Goal: Transaction & Acquisition: Purchase product/service

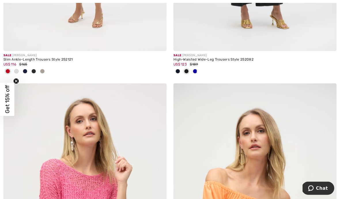
scroll to position [2025, 0]
click at [198, 73] on div at bounding box center [195, 72] width 9 height 10
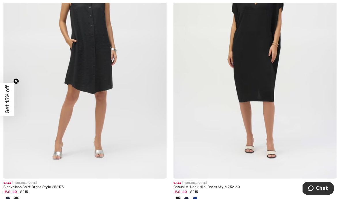
scroll to position [3880, 0]
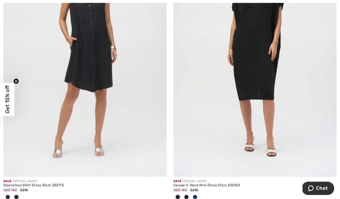
click at [10, 196] on div at bounding box center [7, 197] width 9 height 10
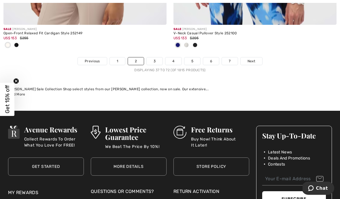
scroll to position [5129, 0]
click at [251, 58] on span "Next" at bounding box center [251, 60] width 8 height 5
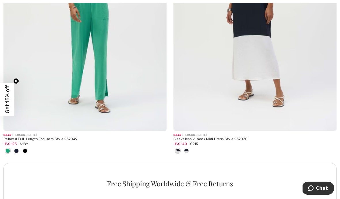
scroll to position [1606, 0]
click at [189, 151] on div at bounding box center [186, 151] width 9 height 10
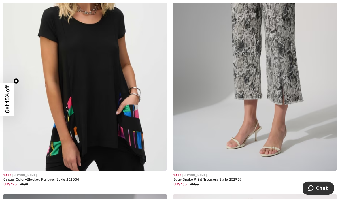
scroll to position [2173, 0]
click at [158, 160] on img at bounding box center [157, 162] width 5 height 5
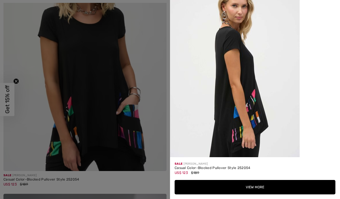
scroll to position [500, 0]
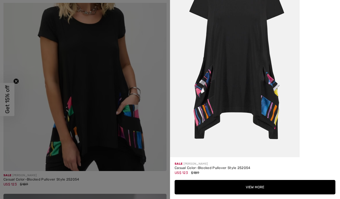
click at [162, 102] on div at bounding box center [170, 99] width 340 height 199
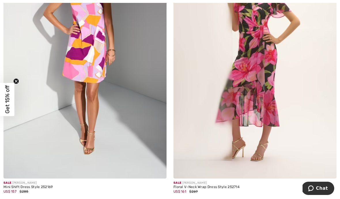
scroll to position [4396, 0]
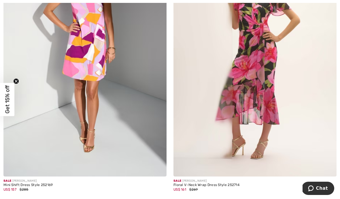
click at [328, 165] on img at bounding box center [327, 167] width 5 height 5
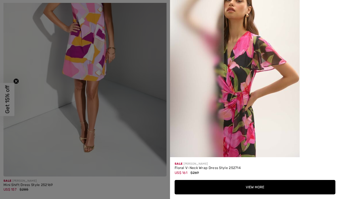
scroll to position [896, 0]
click at [251, 194] on button "View More" at bounding box center [255, 187] width 161 height 14
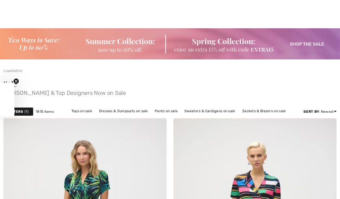
checkbox input "true"
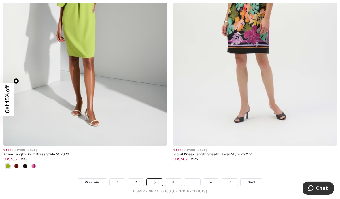
scroll to position [4970, 0]
click at [38, 164] on div at bounding box center [84, 167] width 163 height 10
click at [37, 166] on div at bounding box center [33, 167] width 9 height 10
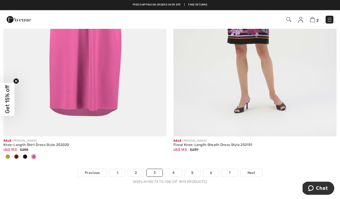
scroll to position [4979, 0]
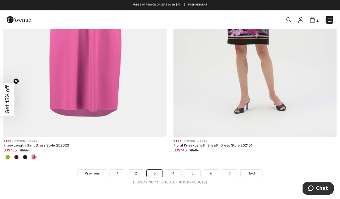
click at [160, 126] on img at bounding box center [157, 128] width 5 height 5
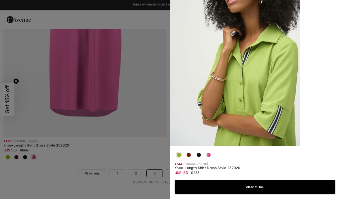
scroll to position [908, 0]
click at [252, 194] on button "View More" at bounding box center [255, 187] width 161 height 14
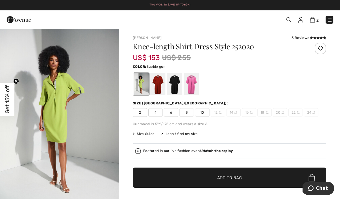
click at [195, 87] on div at bounding box center [191, 84] width 15 height 22
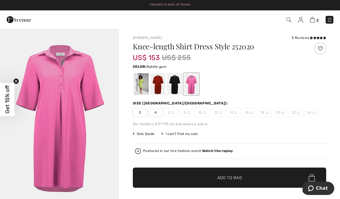
click at [178, 86] on div at bounding box center [174, 84] width 15 height 22
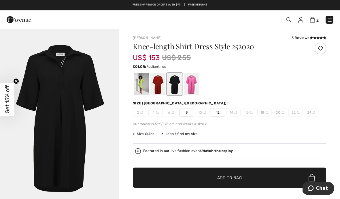
click at [163, 87] on div at bounding box center [157, 84] width 15 height 22
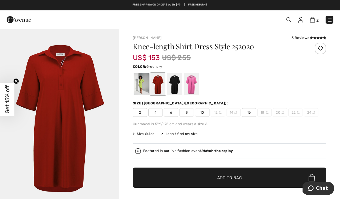
click at [146, 86] on div at bounding box center [141, 84] width 15 height 22
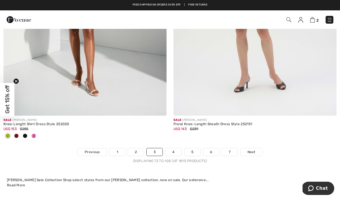
scroll to position [5000, 0]
click at [253, 151] on link "Next" at bounding box center [251, 152] width 22 height 7
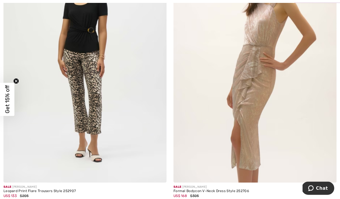
scroll to position [1545, 0]
